Goal: Task Accomplishment & Management: Manage account settings

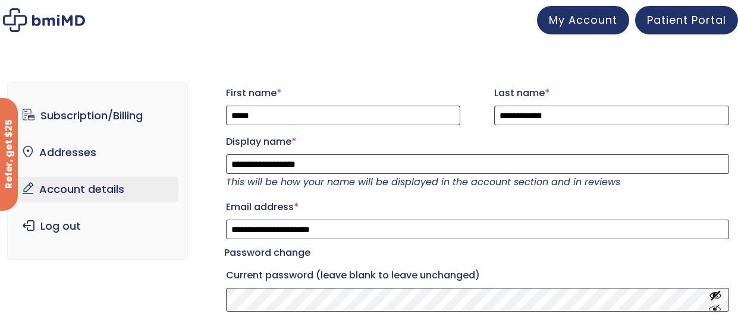
scroll to position [1, 0]
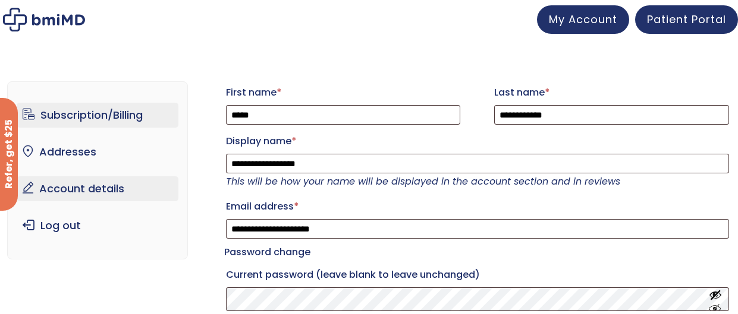
click at [89, 118] on link "Subscription/Billing" at bounding box center [98, 115] width 162 height 25
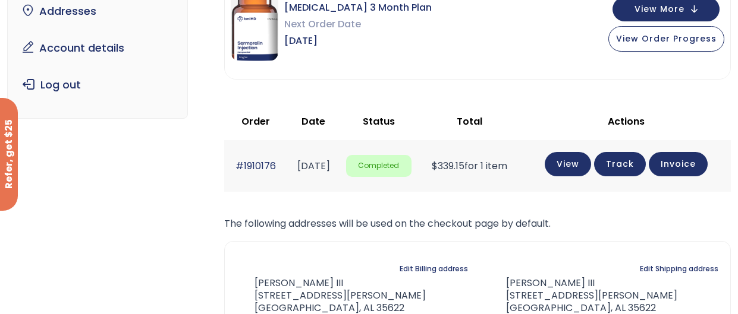
scroll to position [155, 0]
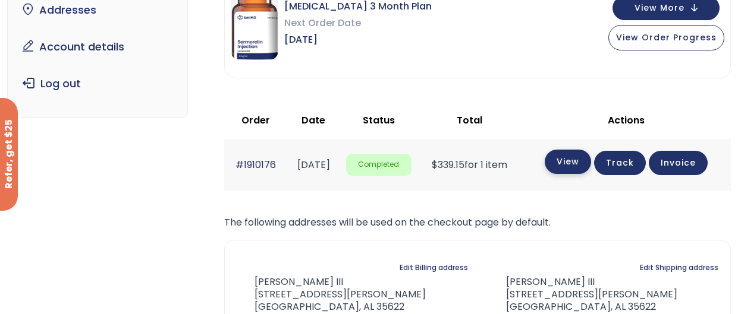
click at [579, 161] on link "View" at bounding box center [568, 162] width 46 height 24
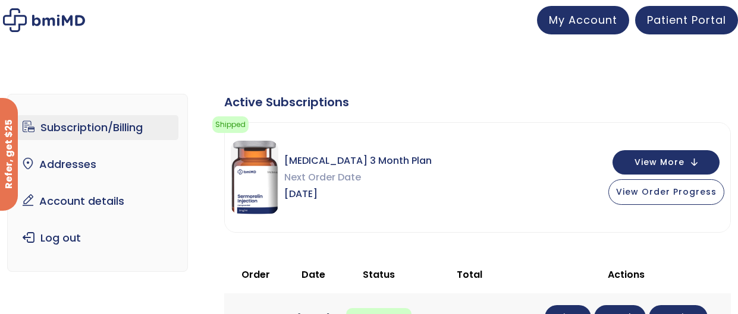
click at [98, 125] on link "Subscription/Billing" at bounding box center [98, 127] width 162 height 25
click at [670, 161] on span "View More" at bounding box center [659, 162] width 50 height 8
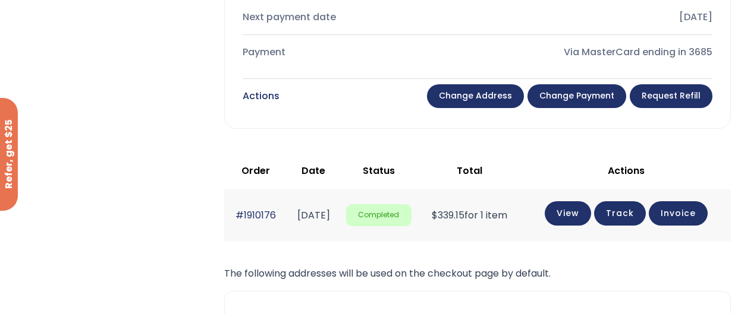
scroll to position [501, 0]
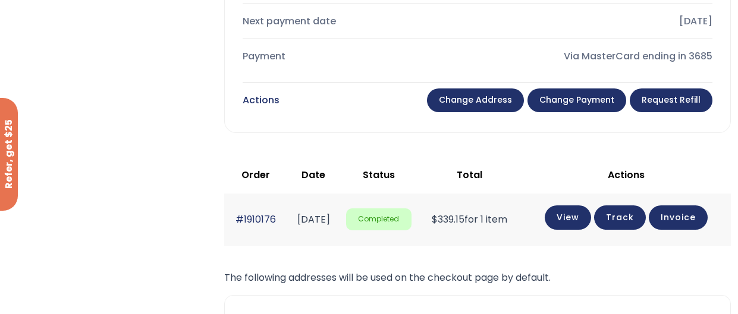
click at [581, 97] on link "Change payment" at bounding box center [576, 101] width 99 height 24
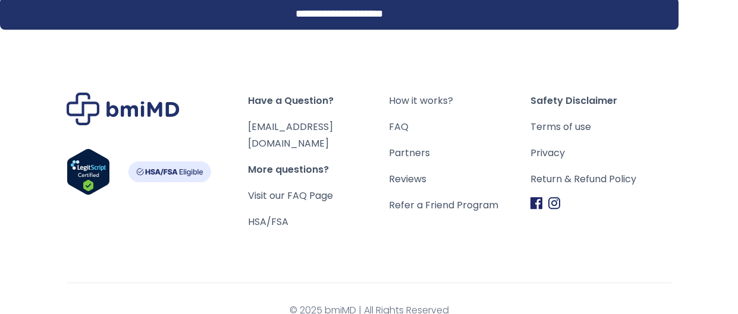
scroll to position [432, 0]
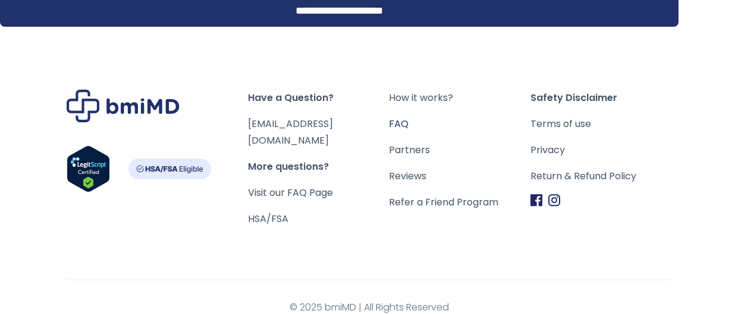
click at [400, 120] on link "FAQ" at bounding box center [459, 124] width 141 height 17
